Goal: Information Seeking & Learning: Learn about a topic

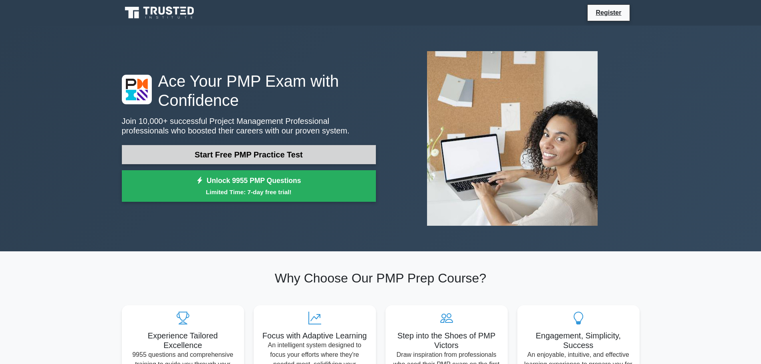
click at [263, 153] on link "Start Free PMP Practice Test" at bounding box center [249, 154] width 254 height 19
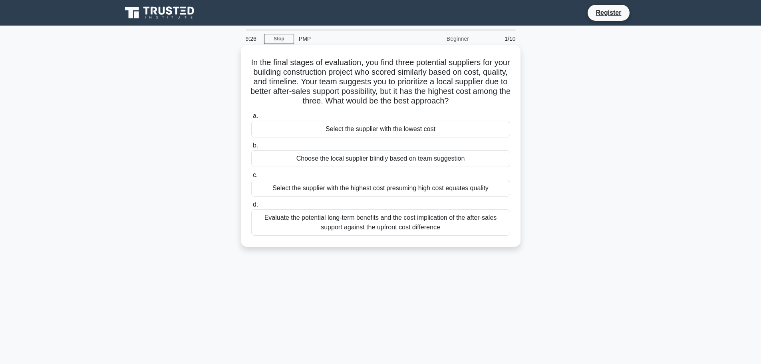
click at [367, 221] on div "Evaluate the potential long-term benefits and the cost implication of the after…" at bounding box center [380, 222] width 259 height 26
click at [251, 207] on input "d. Evaluate the potential long-term benefits and the cost implication of the af…" at bounding box center [251, 204] width 0 height 5
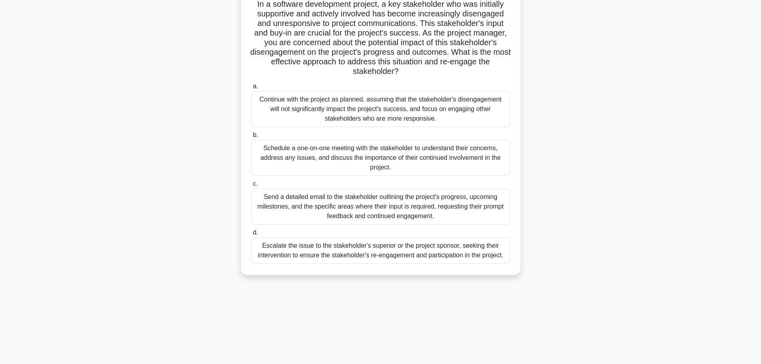
scroll to position [68, 0]
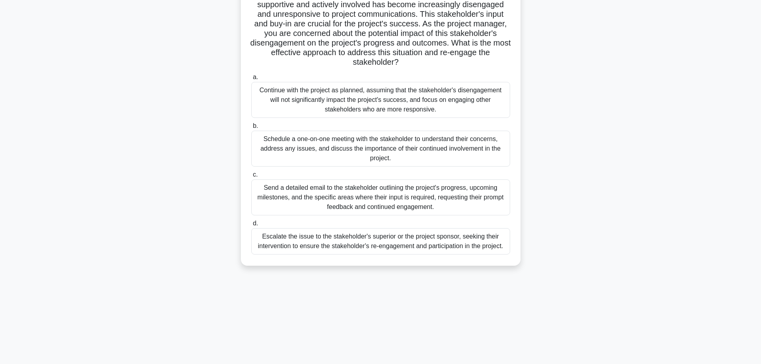
click at [434, 145] on div "Schedule a one-on-one meeting with the stakeholder to understand their concerns…" at bounding box center [380, 149] width 259 height 36
click at [251, 129] on input "b. Schedule a one-on-one meeting with the stakeholder to understand their conce…" at bounding box center [251, 125] width 0 height 5
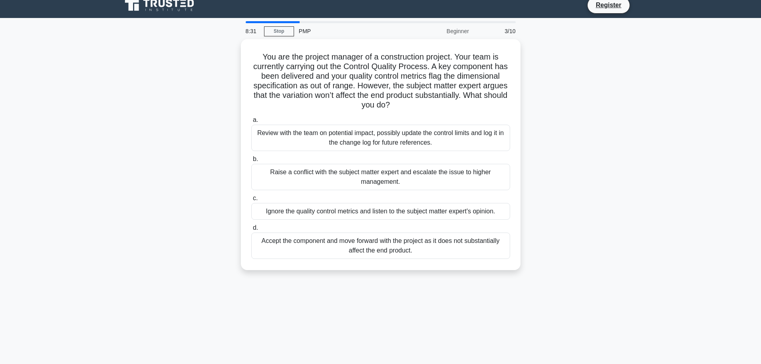
scroll to position [0, 0]
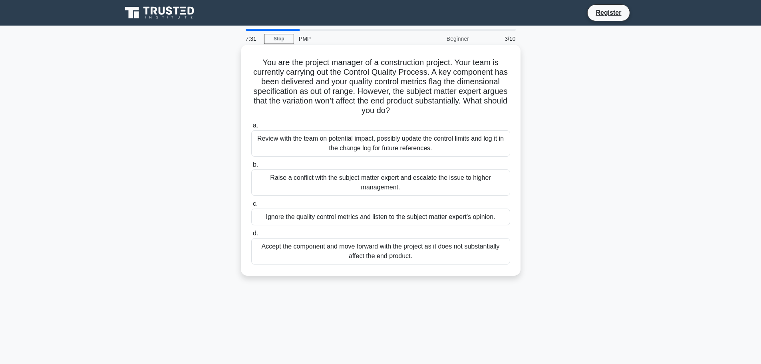
click at [365, 140] on div "Review with the team on potential impact, possibly update the control limits an…" at bounding box center [380, 143] width 259 height 26
click at [251, 128] on input "a. Review with the team on potential impact, possibly update the control limits…" at bounding box center [251, 125] width 0 height 5
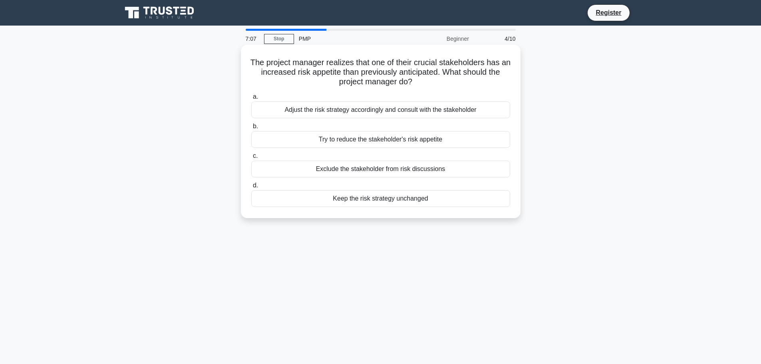
click at [324, 110] on div "Adjust the risk strategy accordingly and consult with the stakeholder" at bounding box center [380, 110] width 259 height 17
click at [251, 100] on input "a. Adjust the risk strategy accordingly and consult with the stakeholder" at bounding box center [251, 96] width 0 height 5
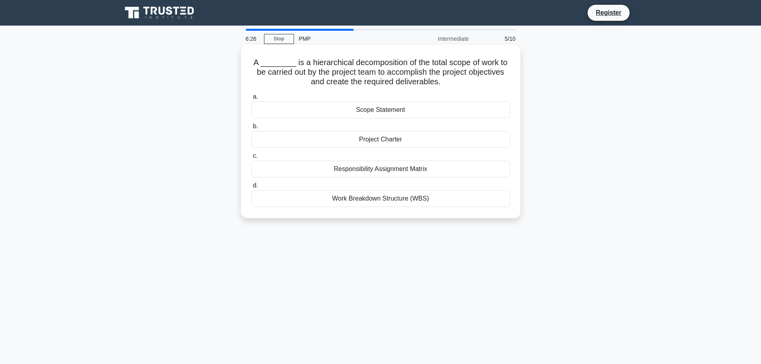
click at [390, 201] on div "Work Breakdown Structure (WBS)" at bounding box center [380, 198] width 259 height 17
click at [251, 188] on input "d. Work Breakdown Structure (WBS)" at bounding box center [251, 185] width 0 height 5
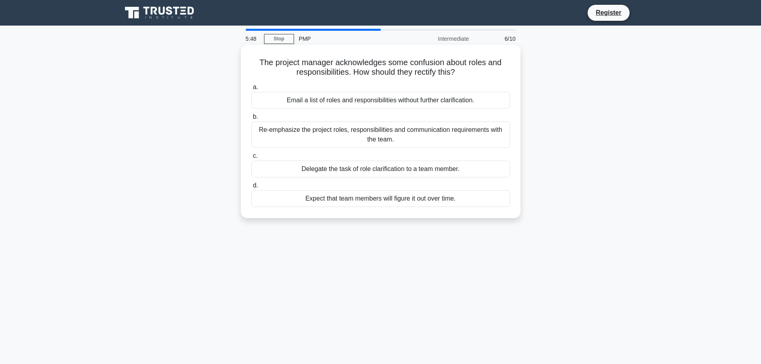
click at [379, 134] on div "Re-emphasize the project roles, responsibilities and communication requirements…" at bounding box center [380, 134] width 259 height 26
click at [251, 119] on input "b. Re-emphasize the project roles, responsibilities and communication requireme…" at bounding box center [251, 116] width 0 height 5
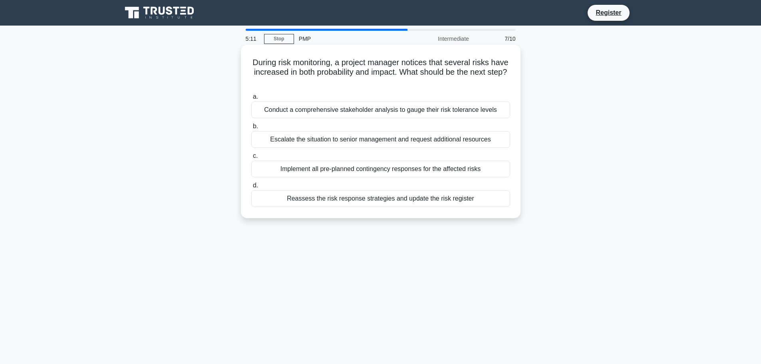
click at [379, 197] on div "Reassess the risk response strategies and update the risk register" at bounding box center [380, 198] width 259 height 17
click at [251, 188] on input "d. Reassess the risk response strategies and update the risk register" at bounding box center [251, 185] width 0 height 5
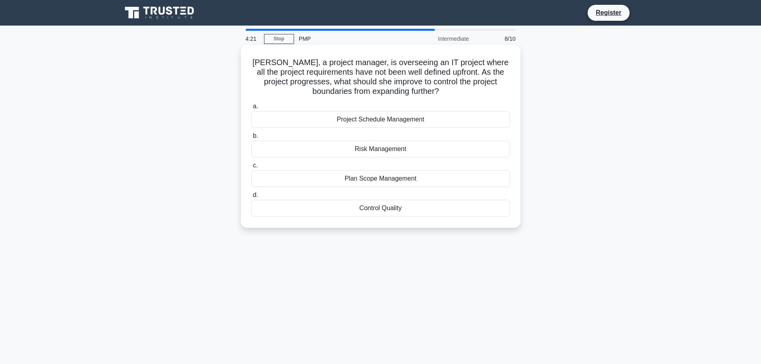
click at [397, 119] on div "Project Schedule Management" at bounding box center [380, 119] width 259 height 17
click at [251, 109] on input "a. Project Schedule Management" at bounding box center [251, 106] width 0 height 5
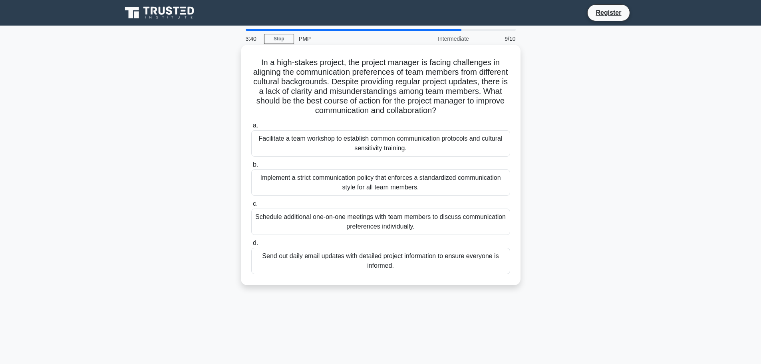
click at [396, 261] on div "Send out daily email updates with detailed project information to ensure everyo…" at bounding box center [380, 261] width 259 height 26
click at [251, 246] on input "d. Send out daily email updates with detailed project information to ensure eve…" at bounding box center [251, 243] width 0 height 5
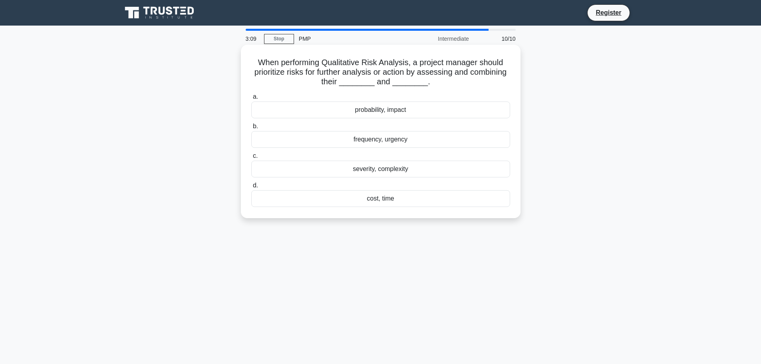
click at [377, 199] on div "cost, time" at bounding box center [380, 198] width 259 height 17
click at [251, 188] on input "d. cost, time" at bounding box center [251, 185] width 0 height 5
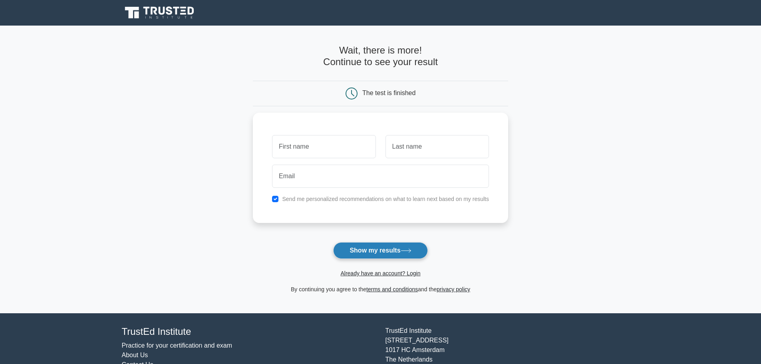
click at [382, 250] on button "Show my results" at bounding box center [380, 250] width 94 height 17
click at [345, 145] on input "text" at bounding box center [324, 144] width 104 height 23
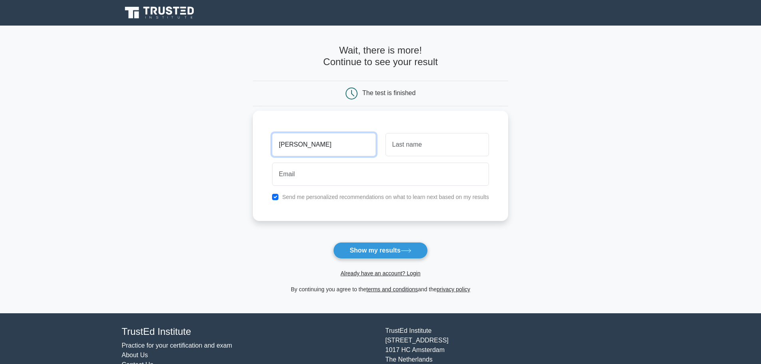
type input "[PERSON_NAME]"
click at [444, 145] on input "text" at bounding box center [438, 144] width 104 height 23
type input "Golden"
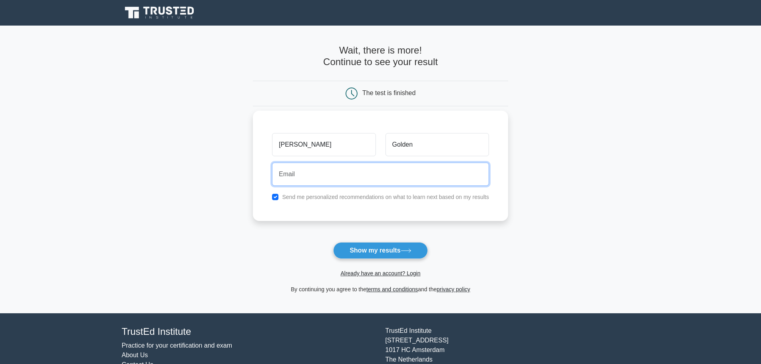
drag, startPoint x: 348, startPoint y: 175, endPoint x: 352, endPoint y: 172, distance: 4.3
click at [351, 173] on input "email" at bounding box center [380, 174] width 217 height 23
type input "jason.golden@upsieservices.com"
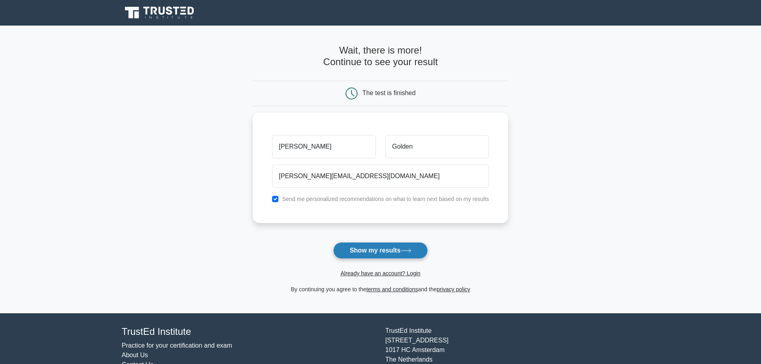
click at [380, 250] on button "Show my results" at bounding box center [380, 250] width 94 height 17
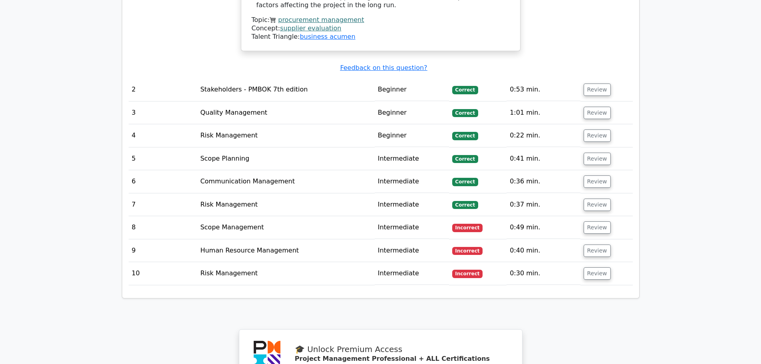
scroll to position [1060, 0]
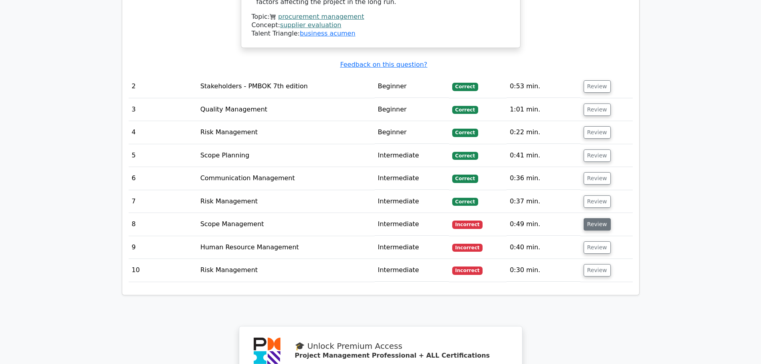
click at [600, 218] on button "Review" at bounding box center [597, 224] width 27 height 12
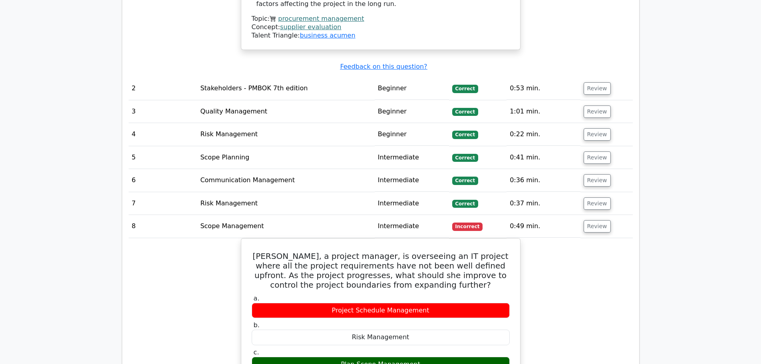
scroll to position [1140, 0]
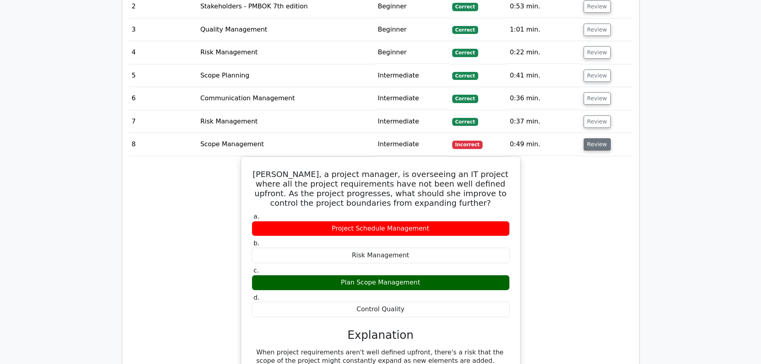
click at [591, 138] on button "Review" at bounding box center [597, 144] width 27 height 12
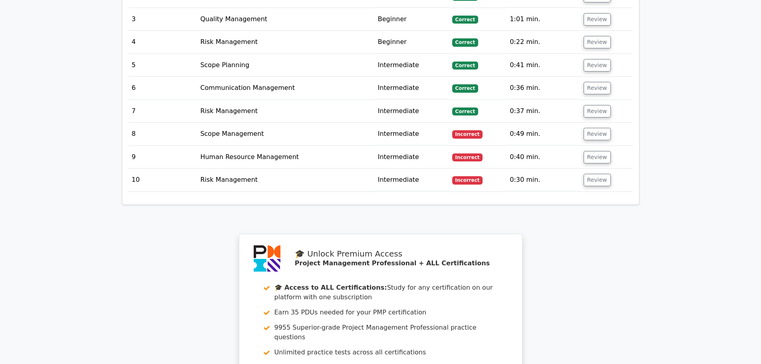
scroll to position [1100, 0]
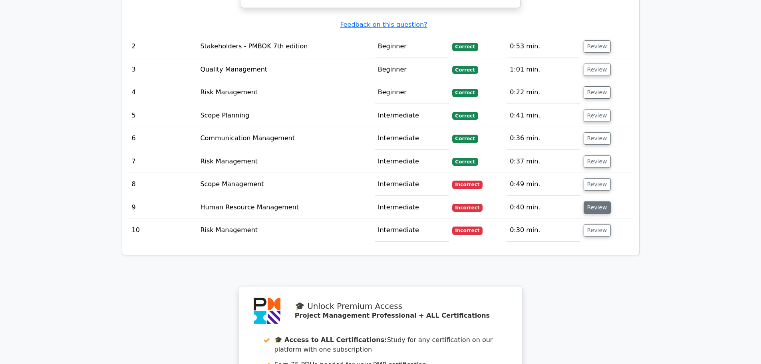
click at [595, 201] on button "Review" at bounding box center [597, 207] width 27 height 12
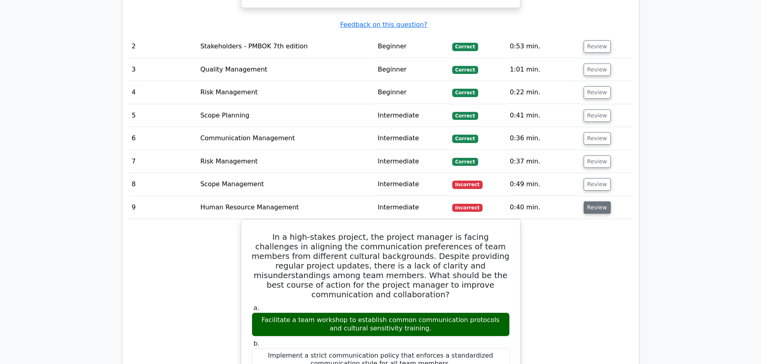
click at [593, 201] on button "Review" at bounding box center [597, 207] width 27 height 12
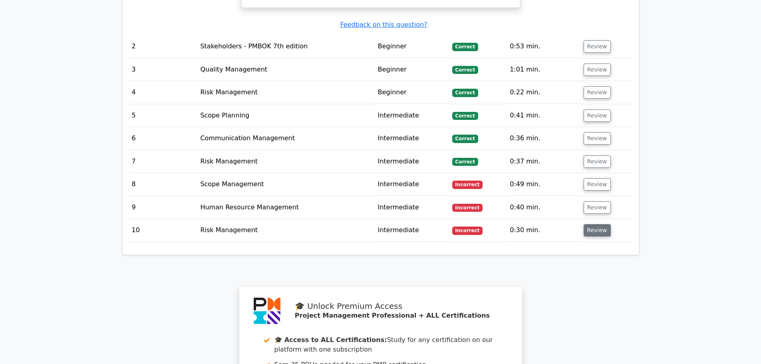
click at [589, 224] on button "Review" at bounding box center [597, 230] width 27 height 12
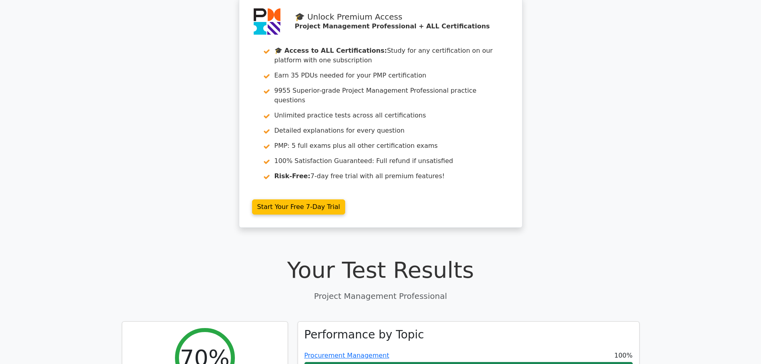
scroll to position [0, 0]
